Goal: Transaction & Acquisition: Purchase product/service

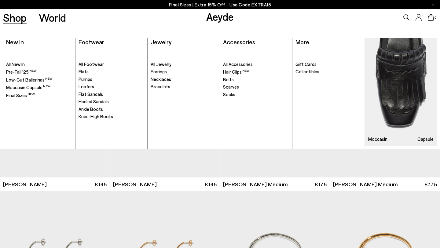
click at [17, 17] on link "Shop" at bounding box center [15, 17] width 24 height 11
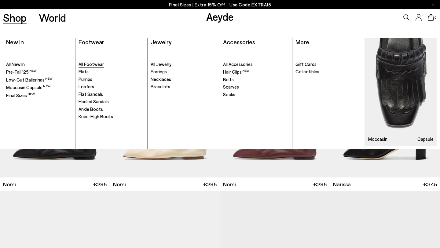
click at [87, 63] on span "All Footwear" at bounding box center [90, 63] width 25 height 5
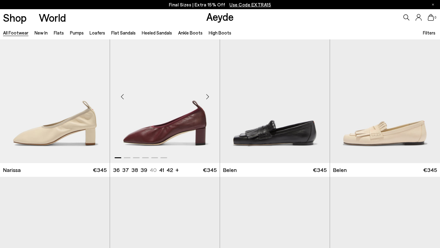
scroll to position [166, 0]
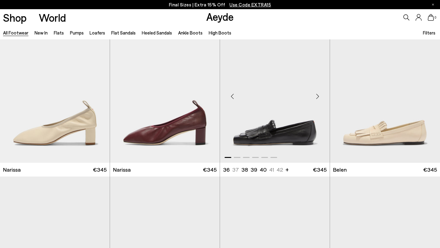
click at [270, 130] on img "1 / 6" at bounding box center [275, 94] width 110 height 138
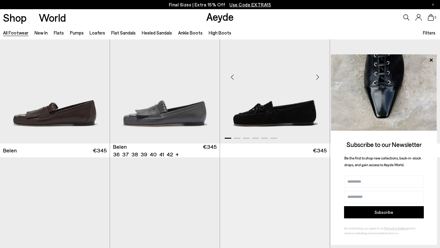
scroll to position [340, 0]
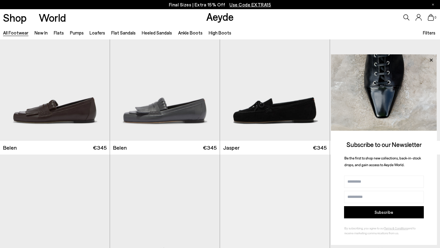
click at [432, 56] on icon at bounding box center [431, 60] width 8 height 8
click at [431, 60] on icon at bounding box center [431, 60] width 8 height 8
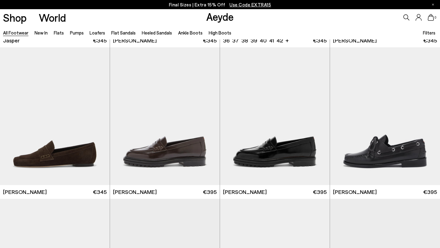
scroll to position [599, 0]
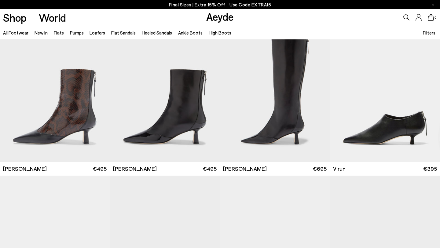
scroll to position [1835, 0]
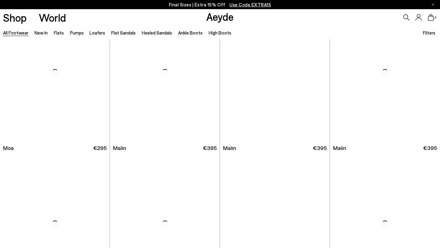
scroll to position [2777, 0]
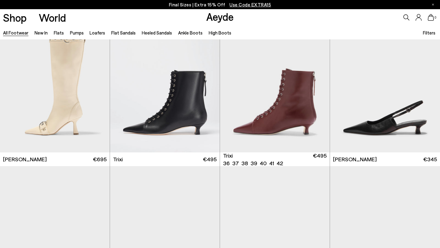
scroll to position [3814, 0]
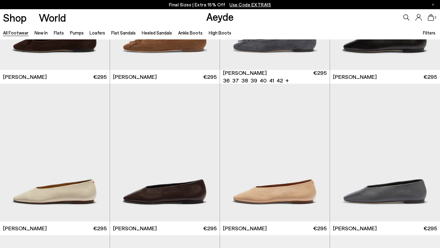
scroll to position [5564, 0]
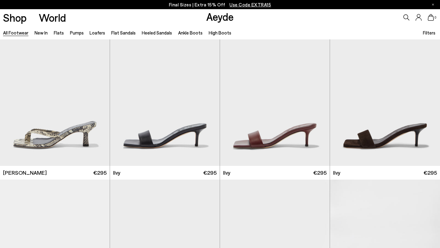
scroll to position [6530, 0]
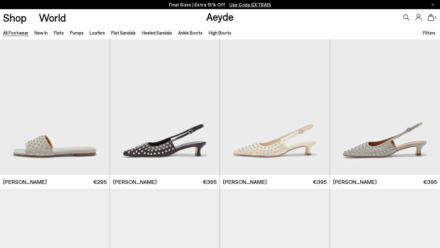
scroll to position [7431, 0]
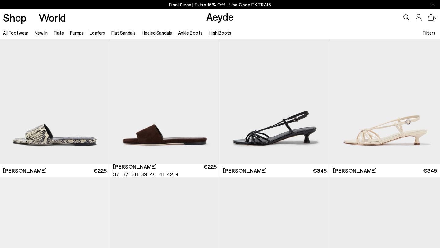
scroll to position [8267, 0]
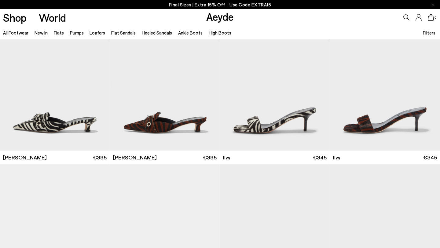
scroll to position [9189, 0]
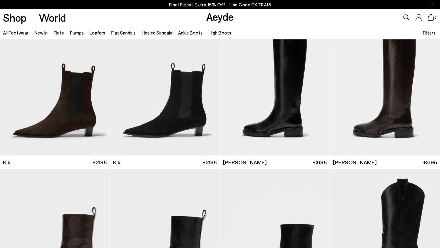
scroll to position [10012, 0]
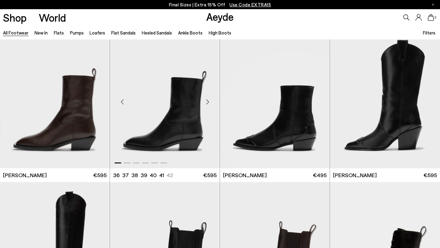
click at [140, 135] on img "1 / 6" at bounding box center [165, 100] width 110 height 138
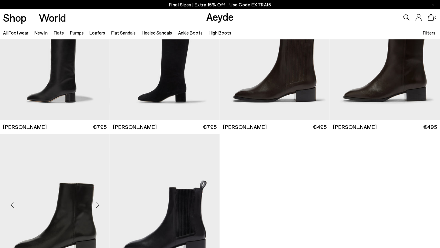
scroll to position [10358, 0]
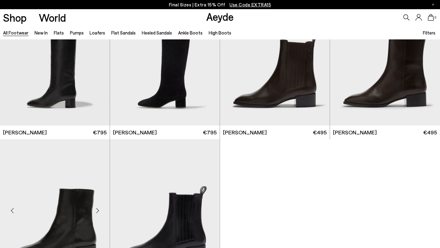
click at [73, 224] on img "1 / 6" at bounding box center [55, 208] width 110 height 138
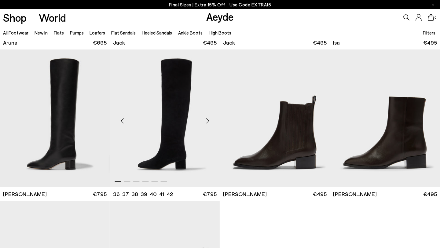
scroll to position [10296, 0]
click at [168, 105] on img "1 / 6" at bounding box center [165, 119] width 110 height 138
click at [166, 135] on img "1 / 6" at bounding box center [165, 119] width 110 height 138
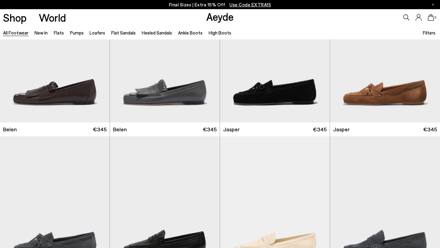
scroll to position [614, 0]
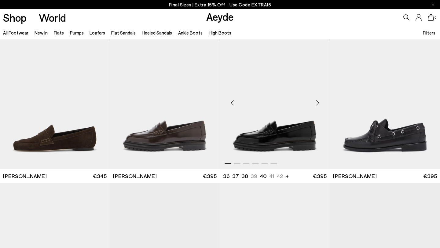
click at [317, 124] on img "1 / 6" at bounding box center [275, 100] width 110 height 138
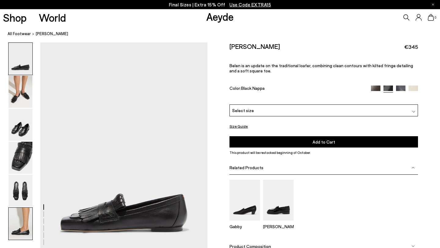
click at [17, 222] on img at bounding box center [21, 224] width 24 height 32
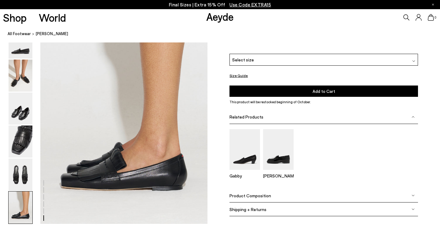
scroll to position [1161, 0]
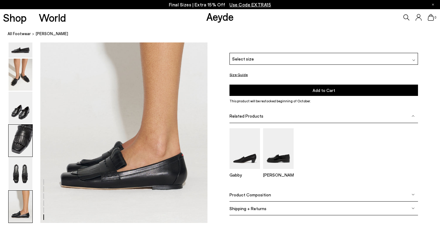
click at [24, 146] on img at bounding box center [21, 141] width 24 height 32
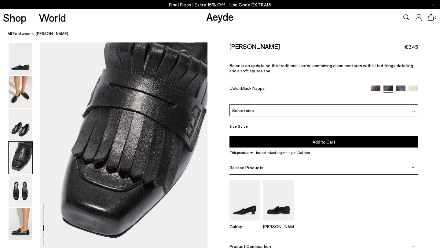
scroll to position [672, 0]
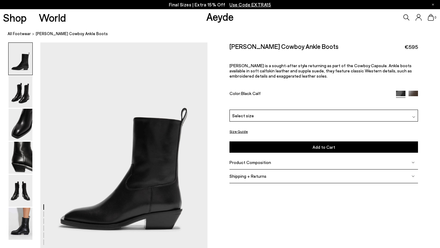
scroll to position [3, 0]
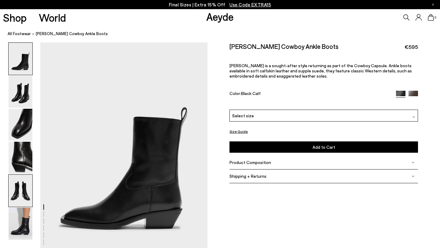
click at [23, 197] on img at bounding box center [21, 191] width 24 height 32
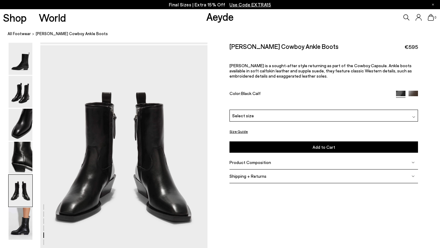
scroll to position [895, 0]
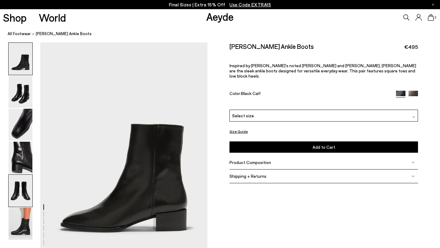
click at [18, 197] on img at bounding box center [21, 191] width 24 height 32
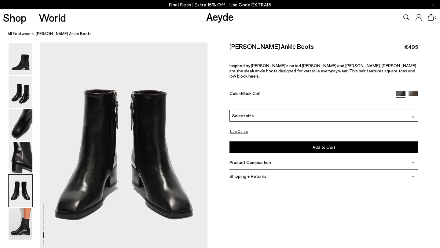
scroll to position [895, 0]
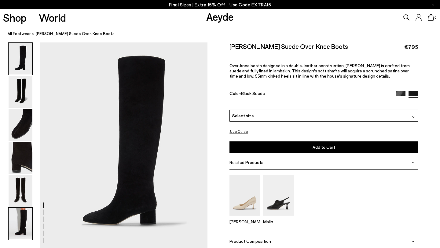
click at [24, 220] on img at bounding box center [21, 224] width 24 height 32
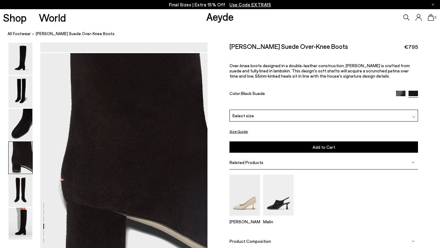
scroll to position [637, 0]
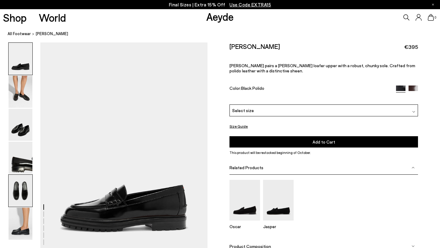
click at [27, 193] on img at bounding box center [21, 191] width 24 height 32
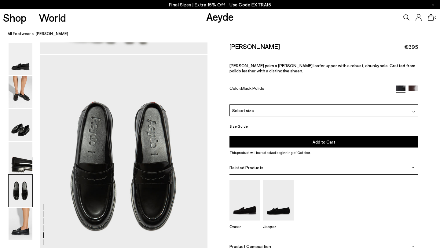
scroll to position [895, 0]
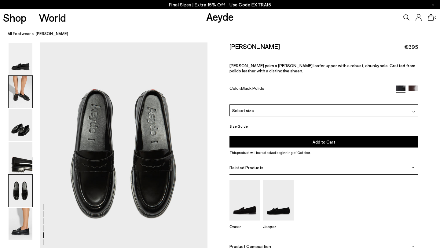
click at [24, 101] on img at bounding box center [21, 92] width 24 height 32
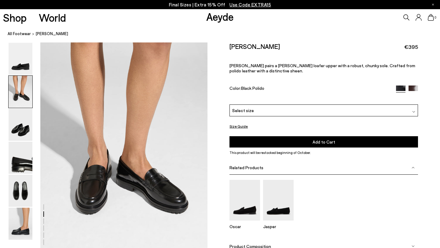
scroll to position [224, 0]
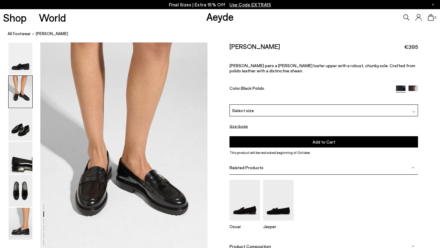
click at [414, 85] on img at bounding box center [412, 89] width 9 height 9
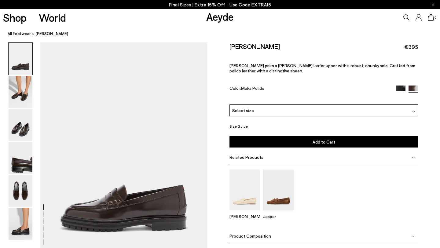
click at [400, 85] on img at bounding box center [400, 89] width 9 height 9
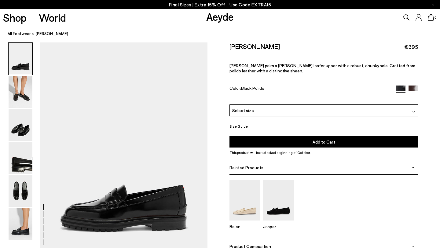
click at [404, 104] on div "Select size" at bounding box center [323, 110] width 188 height 12
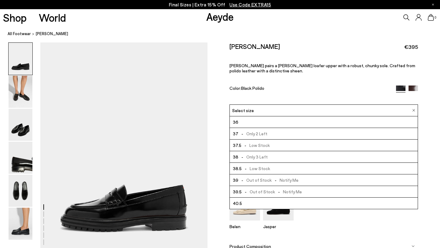
click at [318, 26] on nav "All Footwear [PERSON_NAME]" at bounding box center [224, 34] width 432 height 17
